Goal: Navigation & Orientation: Find specific page/section

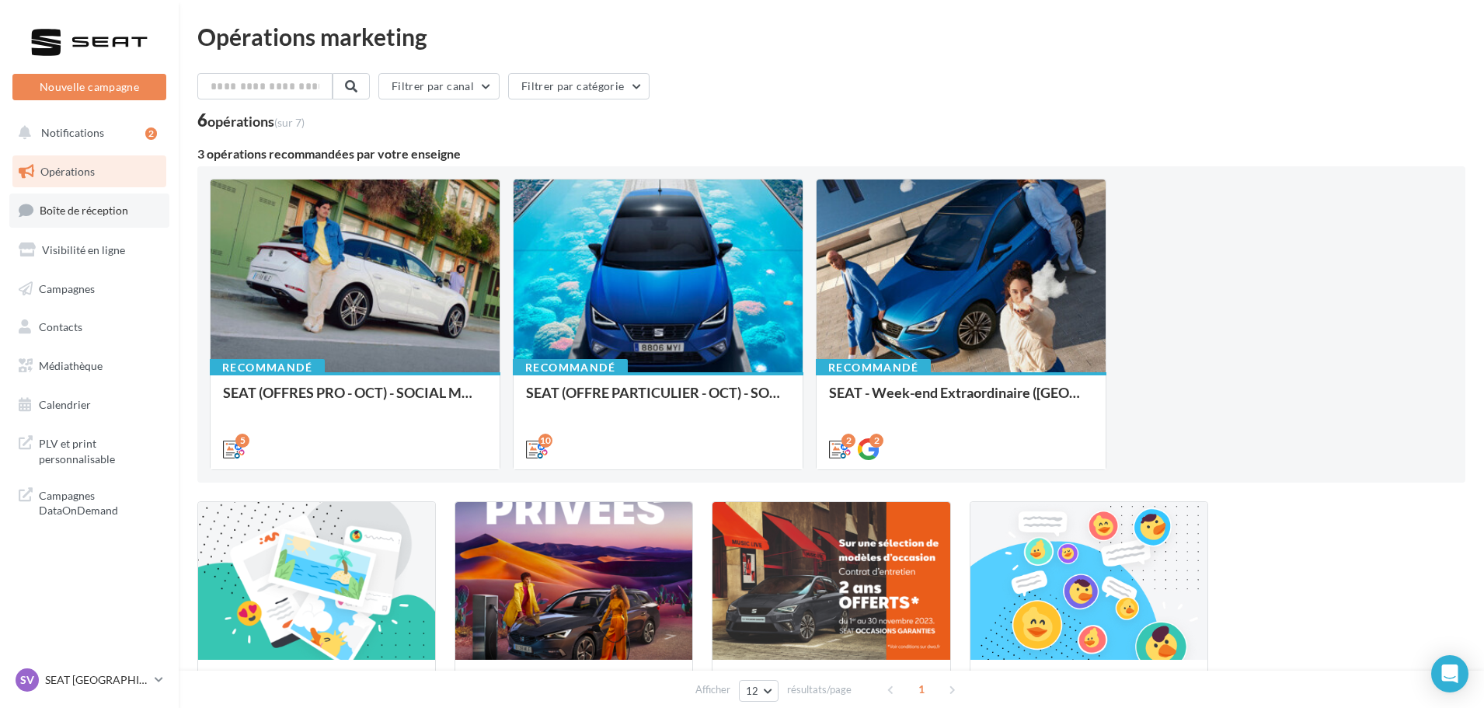
click at [120, 222] on link "Boîte de réception" at bounding box center [89, 209] width 160 height 33
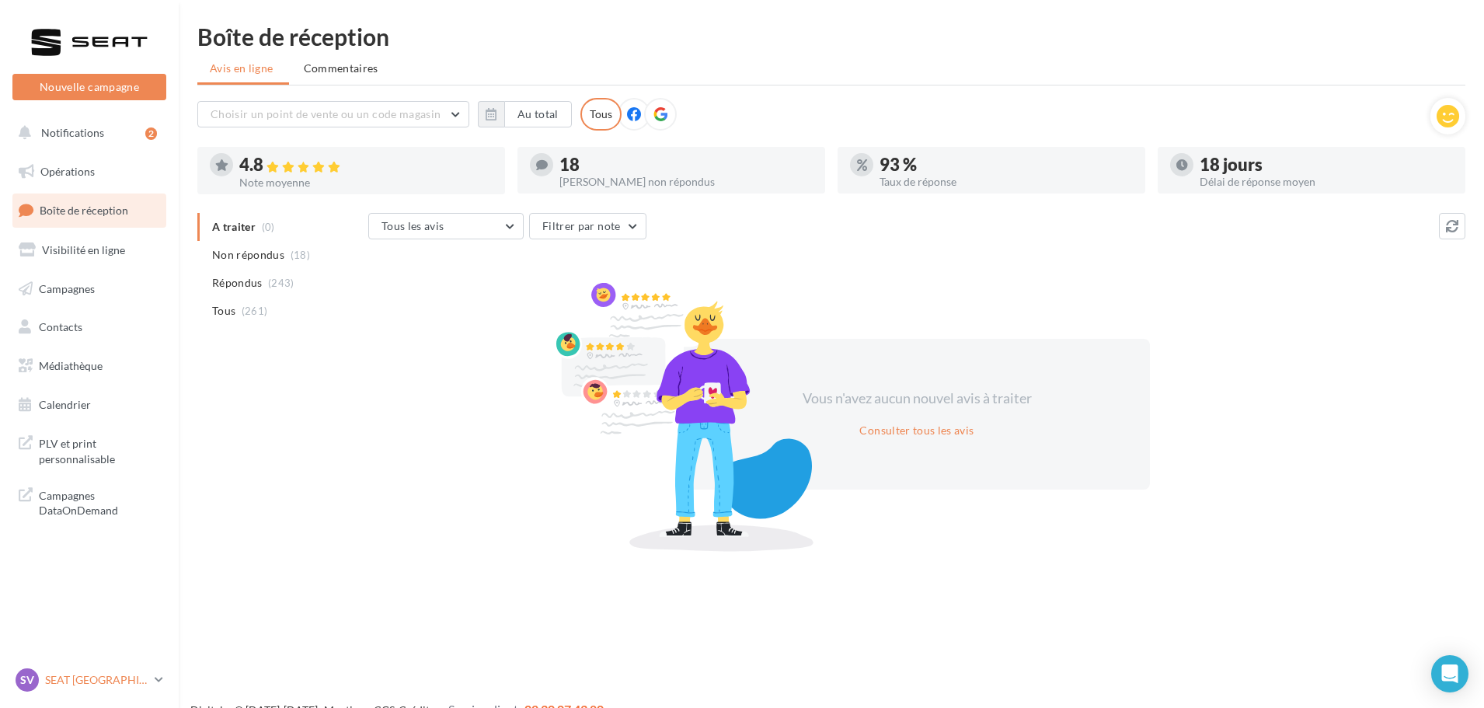
click at [145, 676] on p "SEAT [GEOGRAPHIC_DATA]" at bounding box center [96, 680] width 103 height 16
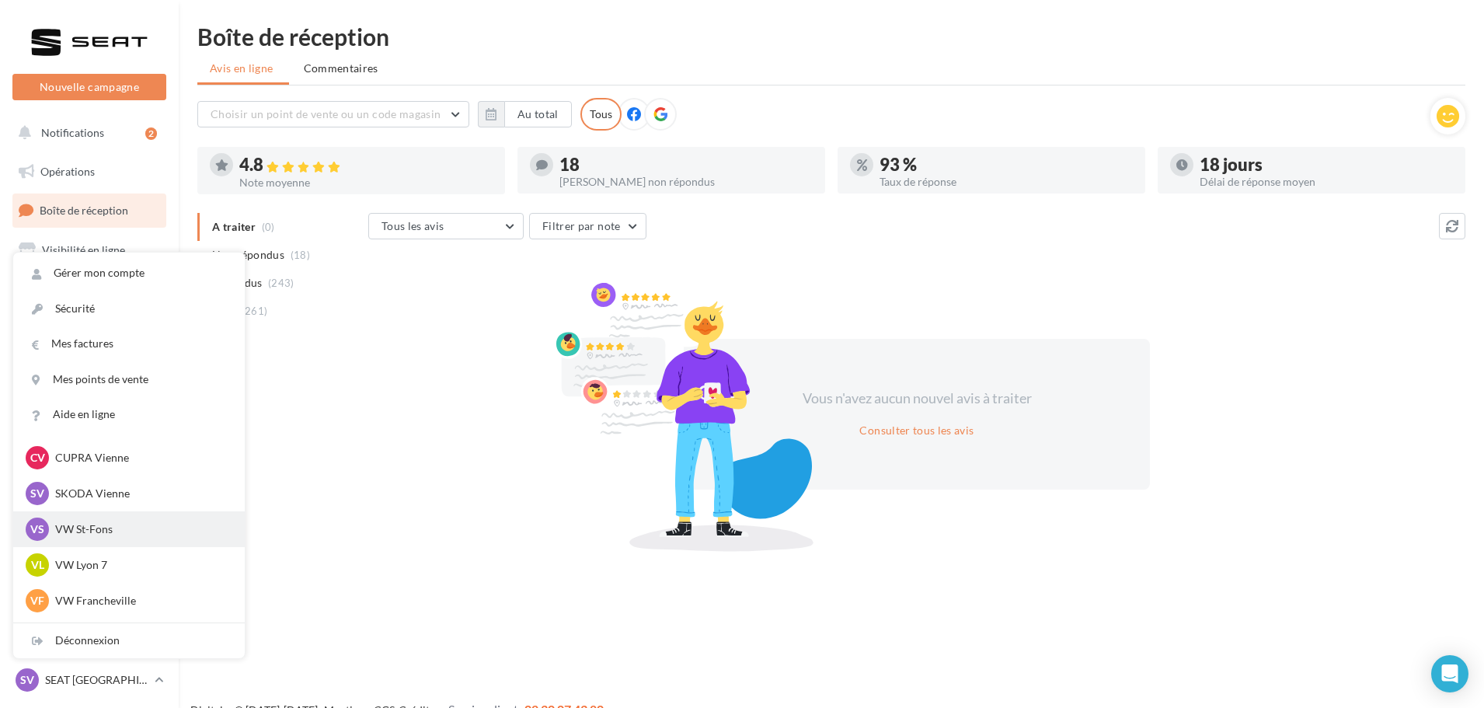
scroll to position [78, 0]
click at [153, 504] on div "SV SKODA Vienne sk-vien-gru" at bounding box center [129, 491] width 232 height 36
click at [149, 500] on div "SV SKODA Vienne sk-vien-gru" at bounding box center [129, 490] width 207 height 23
click at [119, 494] on p "SKODA Vienne" at bounding box center [140, 491] width 171 height 16
